Goal: Transaction & Acquisition: Purchase product/service

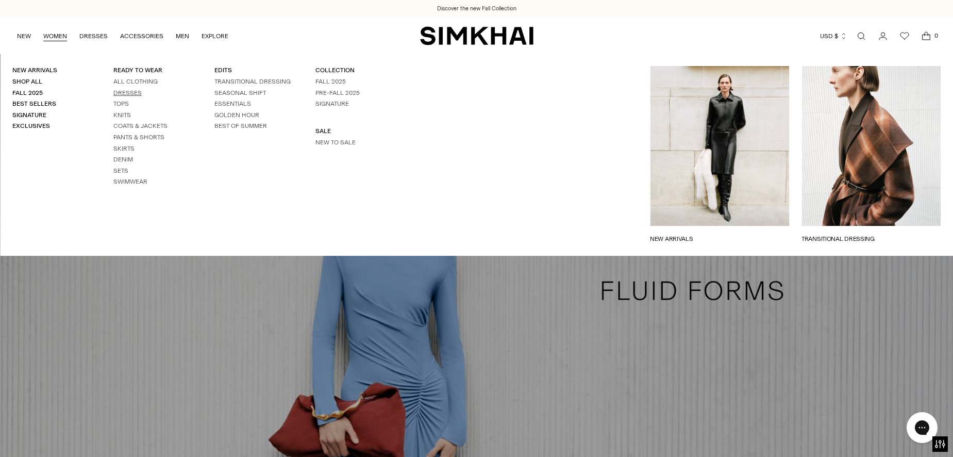
click at [124, 92] on link "Dresses" at bounding box center [127, 92] width 28 height 7
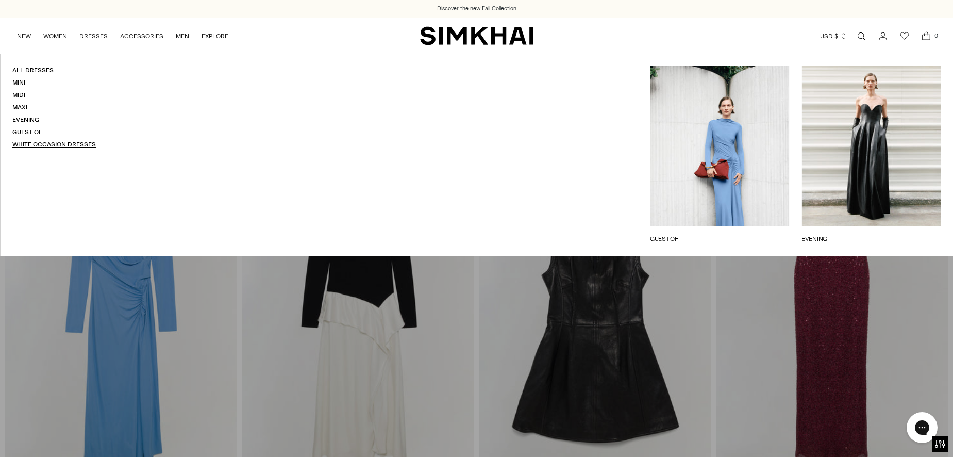
click at [68, 143] on link "White Occasion Dresses" at bounding box center [54, 144] width 84 height 7
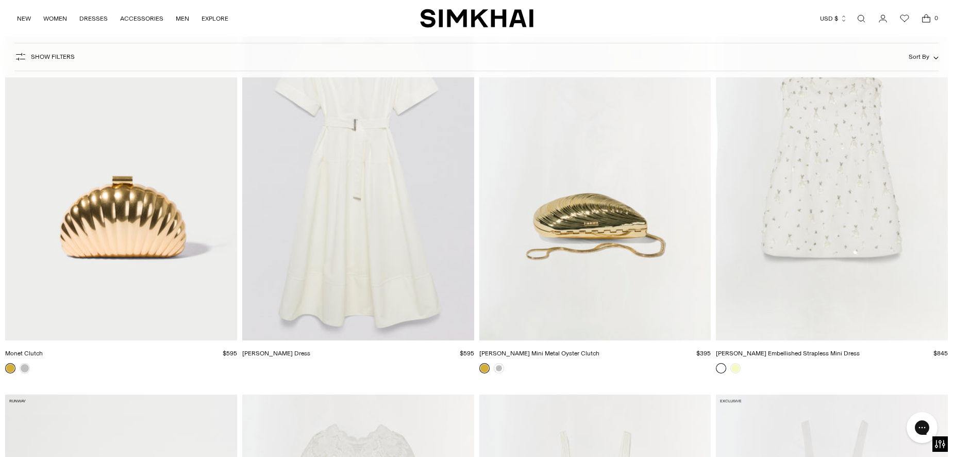
scroll to position [5769, 0]
